Goal: Task Accomplishment & Management: Complete application form

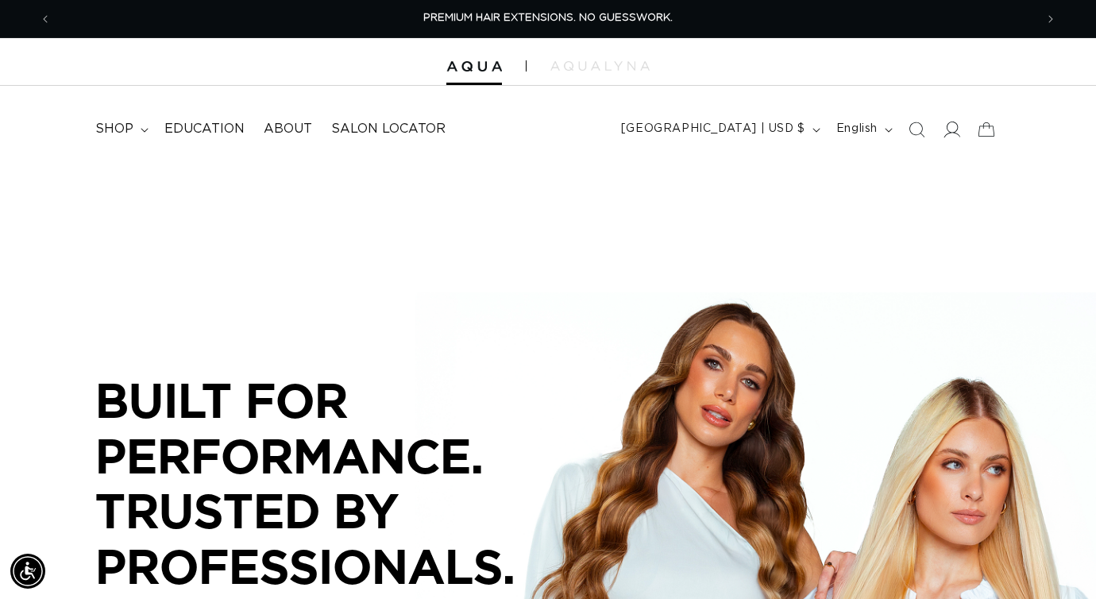
click at [954, 125] on icon at bounding box center [951, 129] width 17 height 17
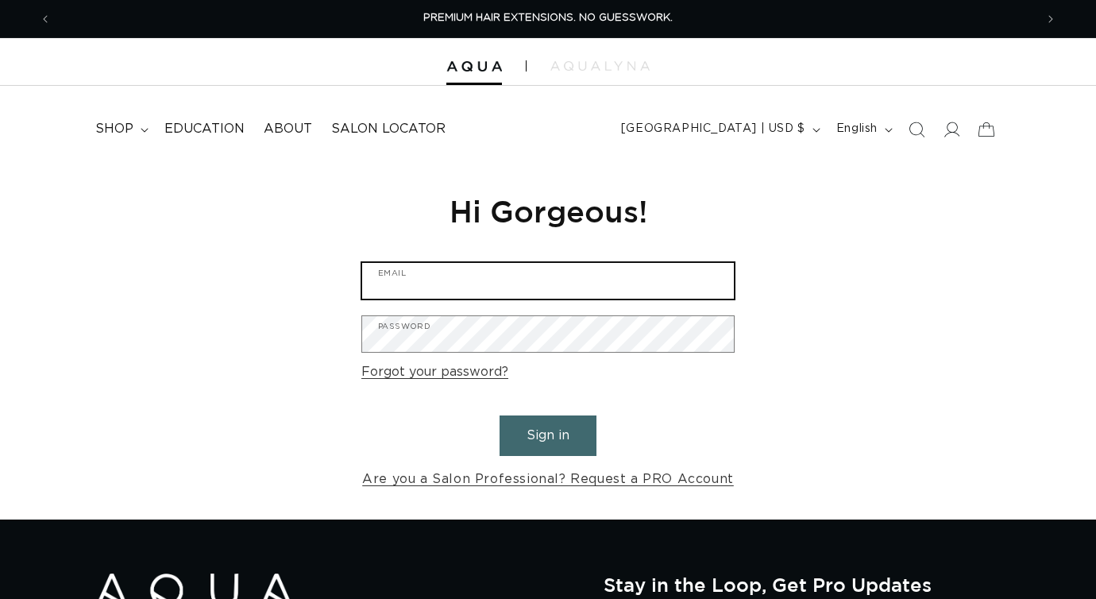
click at [523, 288] on input "Email" at bounding box center [548, 281] width 372 height 36
type input "[EMAIL_ADDRESS][DOMAIN_NAME]"
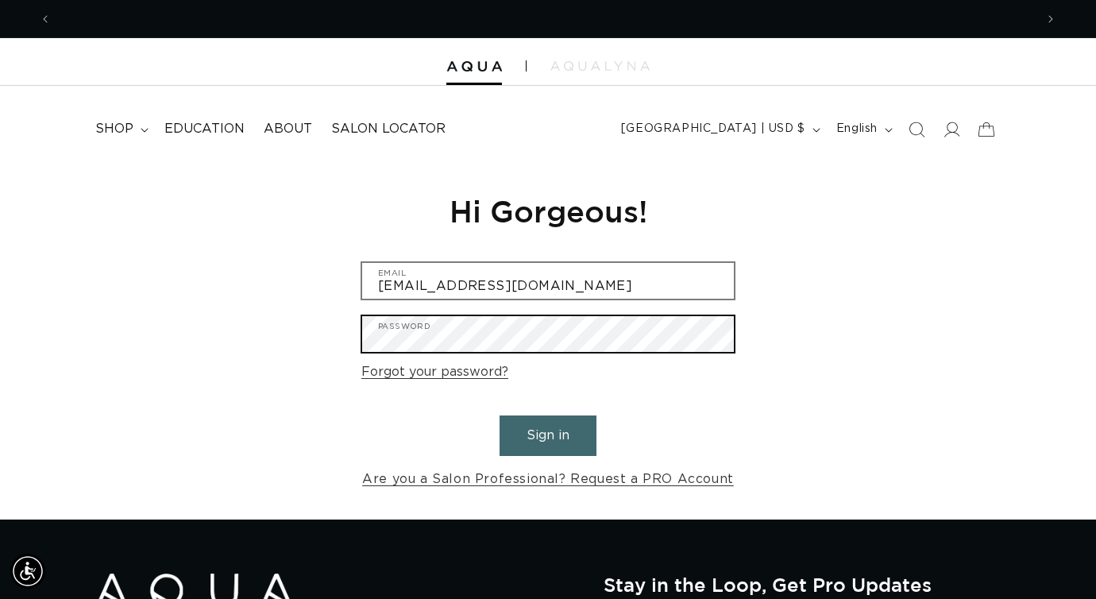
scroll to position [0, 983]
click at [499, 415] on button "Sign in" at bounding box center [547, 435] width 97 height 40
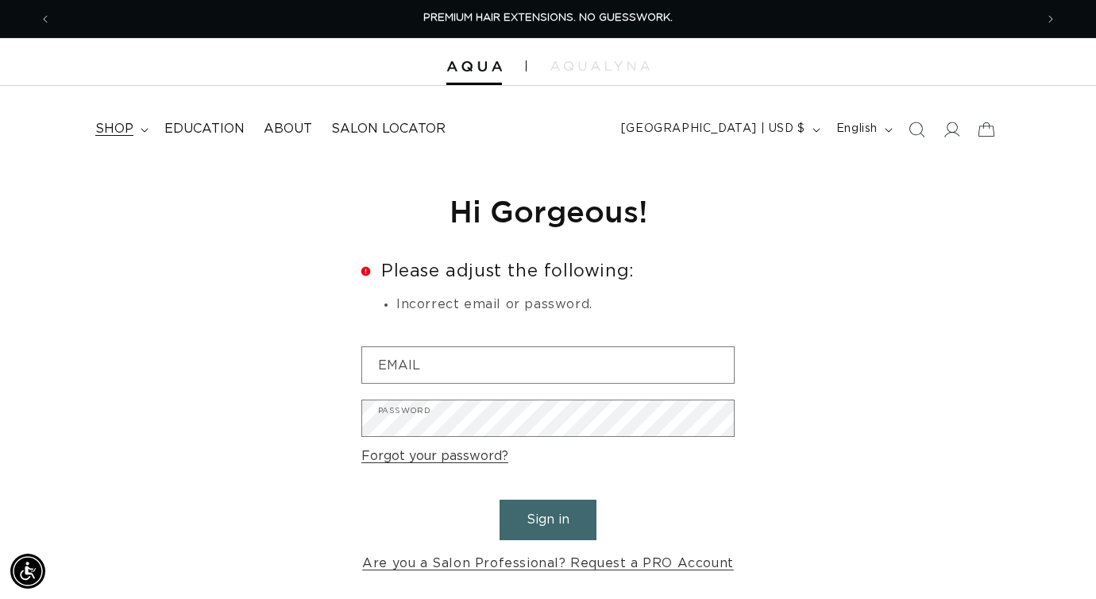
click at [129, 125] on span "shop" at bounding box center [114, 129] width 38 height 17
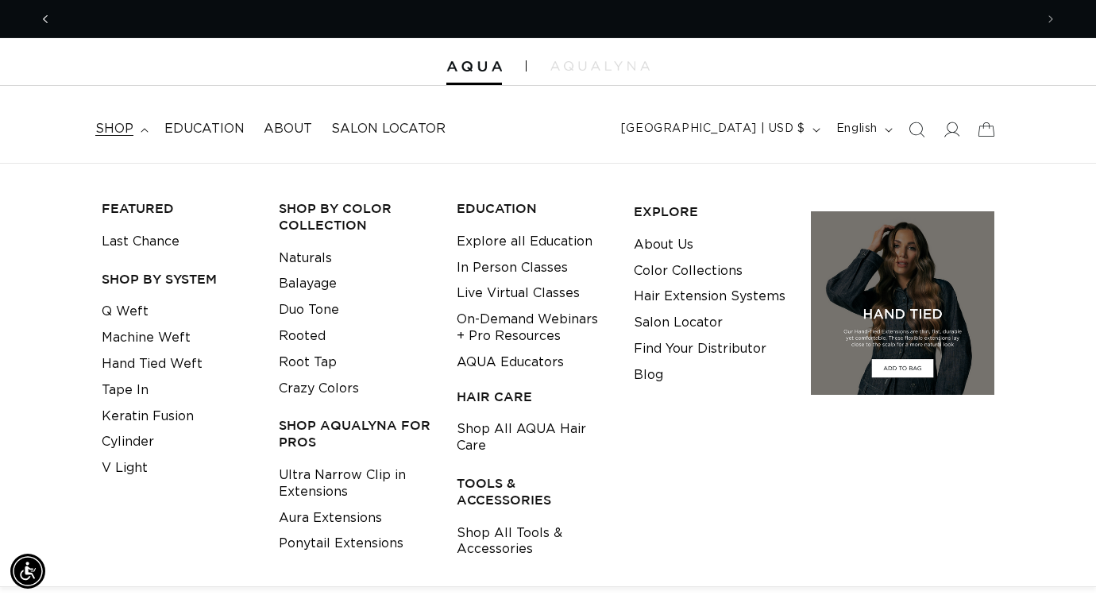
scroll to position [0, 983]
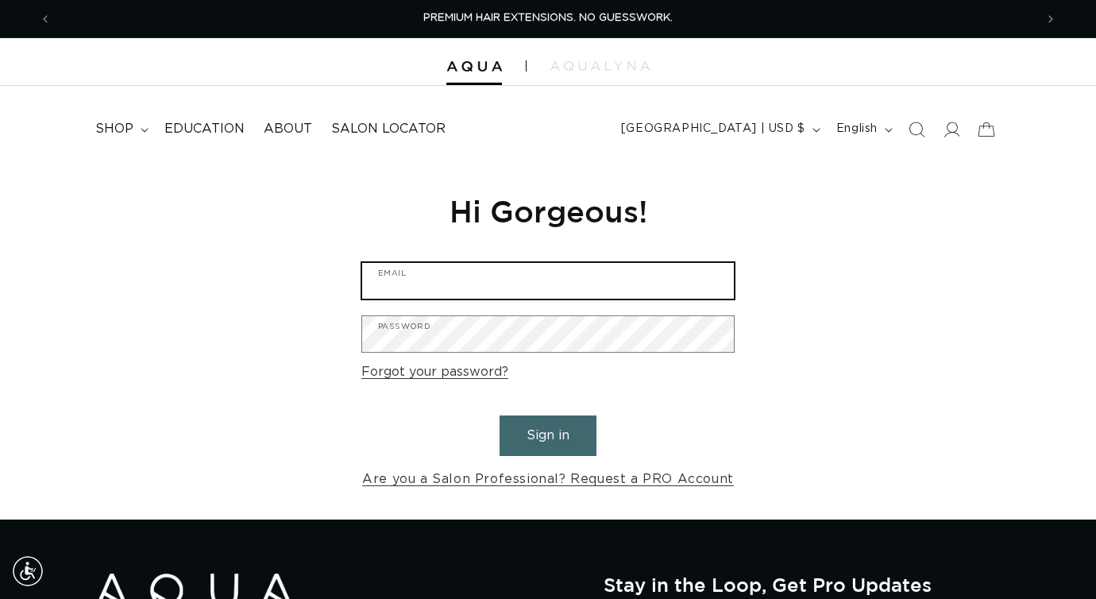
click at [447, 278] on input "Email" at bounding box center [548, 281] width 372 height 36
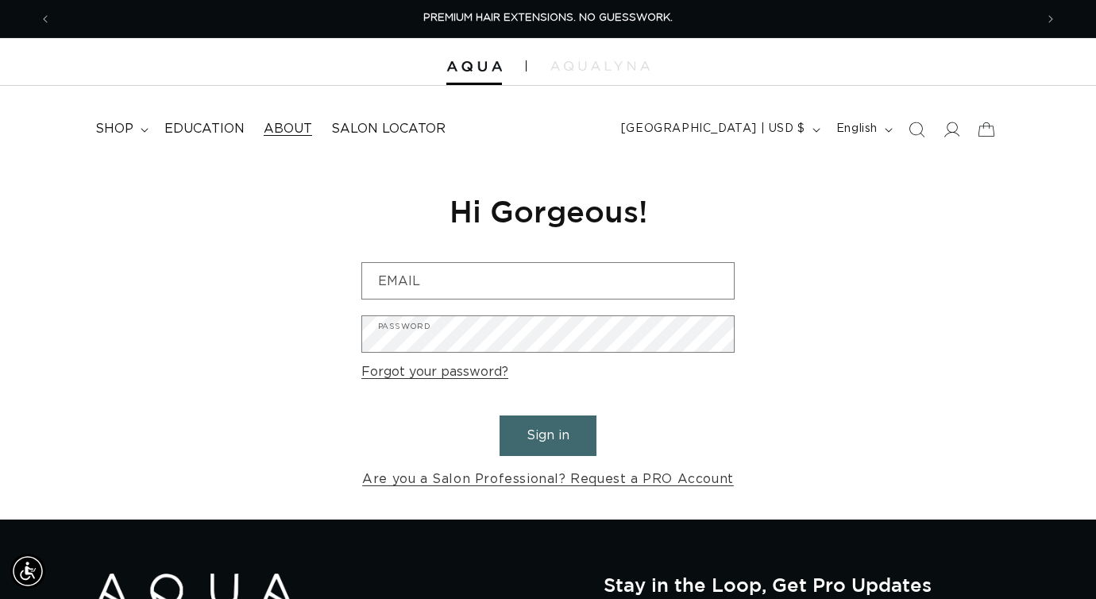
click at [281, 130] on span "About" at bounding box center [288, 129] width 48 height 17
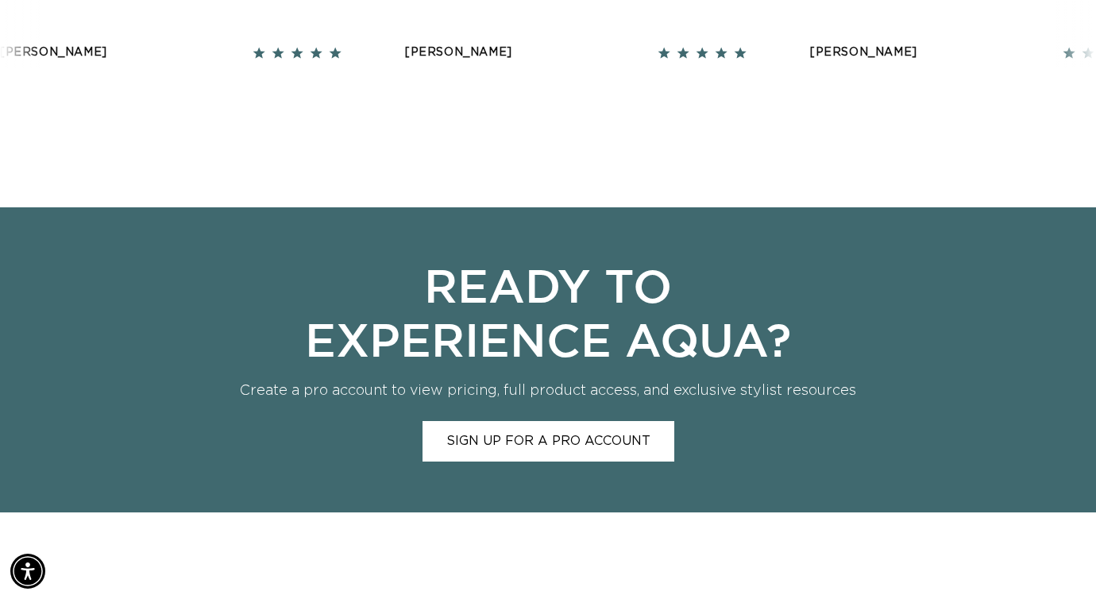
scroll to position [2124, 0]
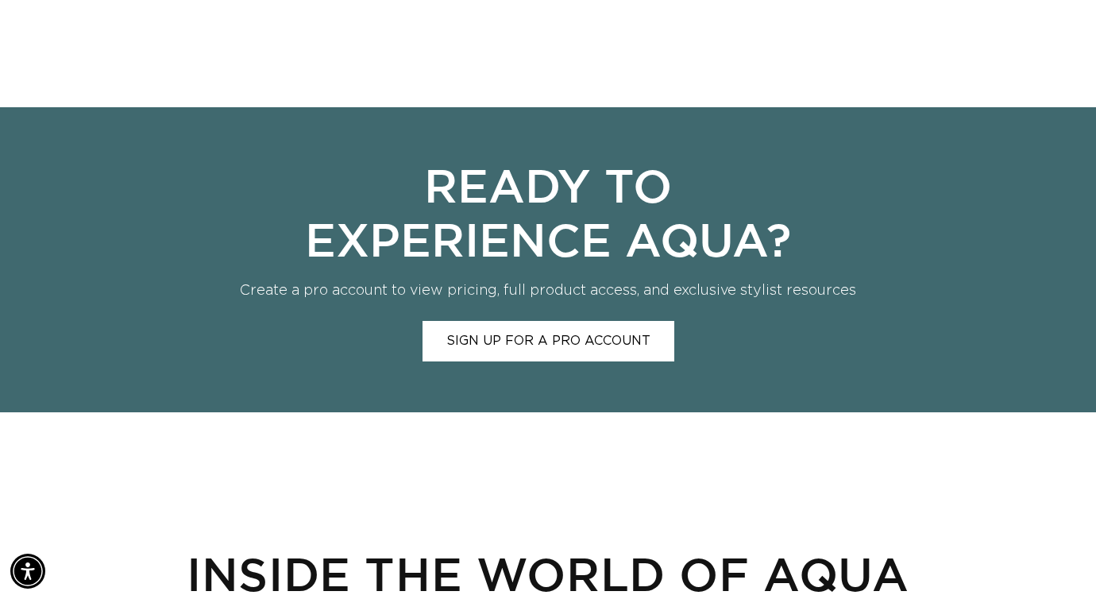
click at [494, 344] on link "Sign Up for a Pro Account" at bounding box center [548, 341] width 252 height 40
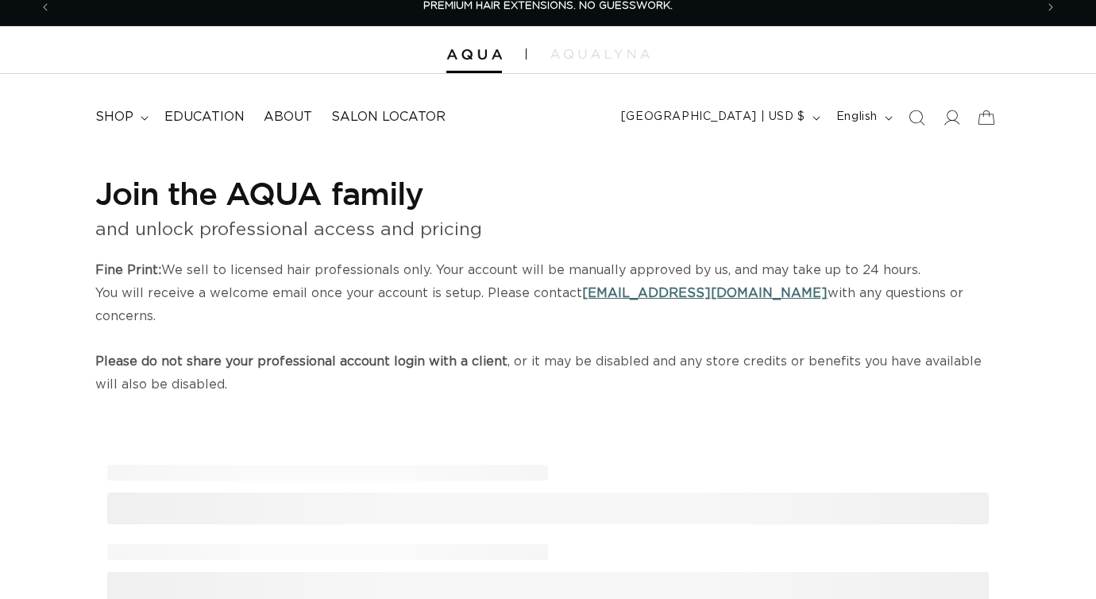
select select "US"
select select "[GEOGRAPHIC_DATA]"
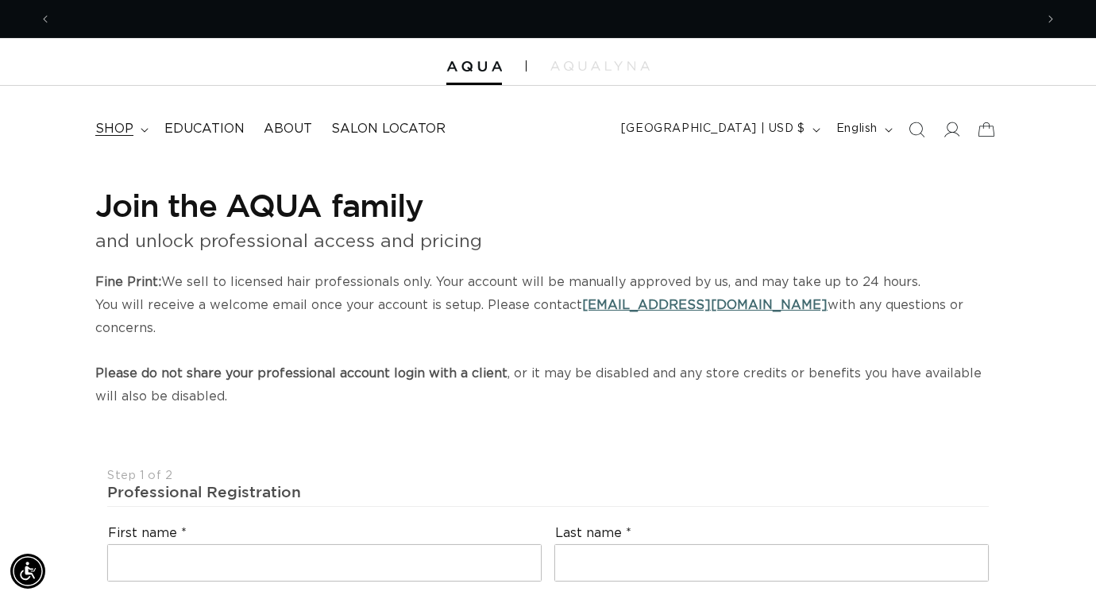
click at [118, 137] on span "shop" at bounding box center [114, 129] width 38 height 17
